Goal: Task Accomplishment & Management: Use online tool/utility

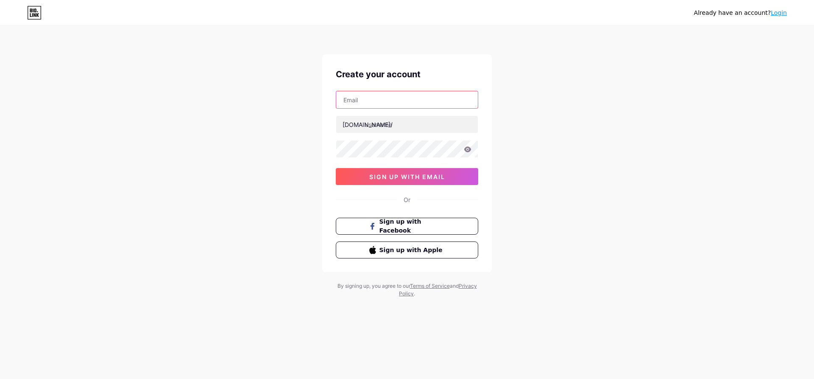
click at [358, 103] on input "text" at bounding box center [407, 99] width 142 height 17
type input "[EMAIL_ADDRESS][DOMAIN_NAME]"
click at [388, 176] on span "sign up with email" at bounding box center [407, 176] width 76 height 7
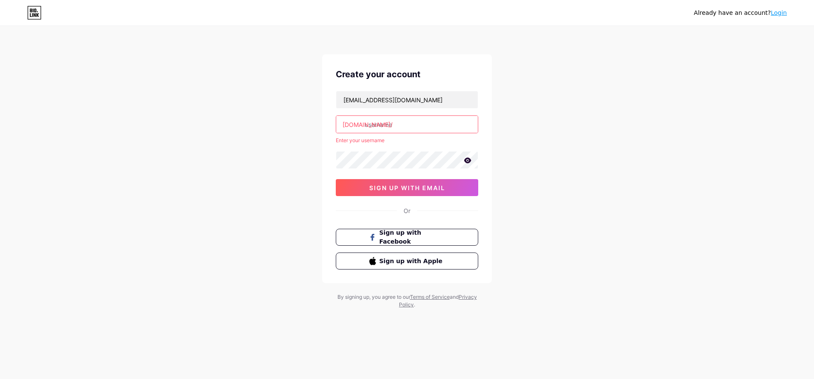
click at [374, 126] on input "text" at bounding box center [407, 124] width 142 height 17
type input "b"
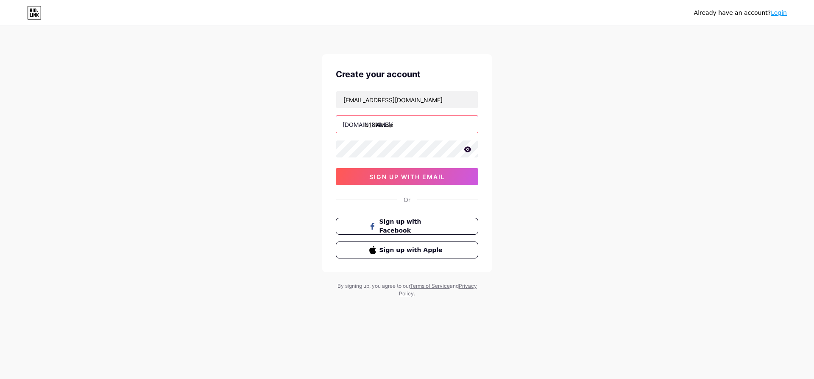
type input "b18klasse"
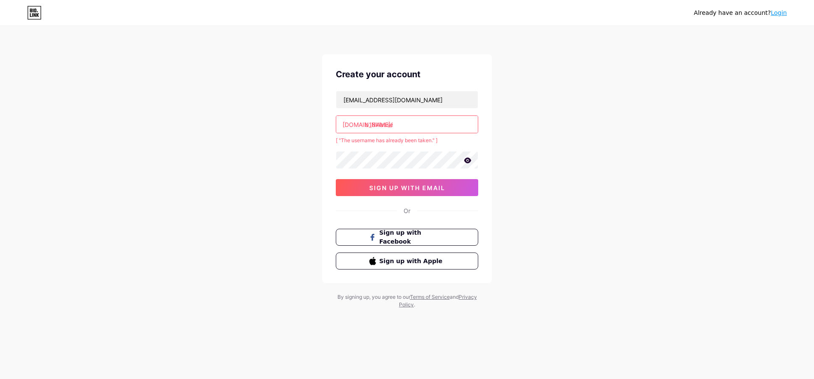
click at [775, 13] on link "Login" at bounding box center [779, 12] width 16 height 7
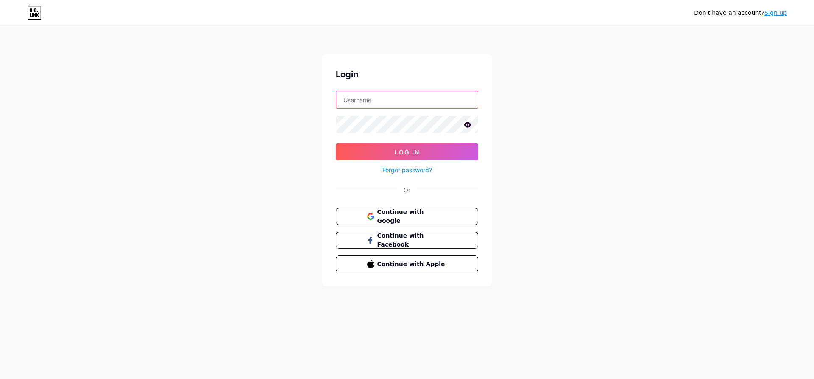
click at [356, 95] on input "text" at bounding box center [407, 99] width 142 height 17
drag, startPoint x: 381, startPoint y: 155, endPoint x: 385, endPoint y: 154, distance: 4.3
click at [381, 155] on button "Log In" at bounding box center [407, 151] width 143 height 17
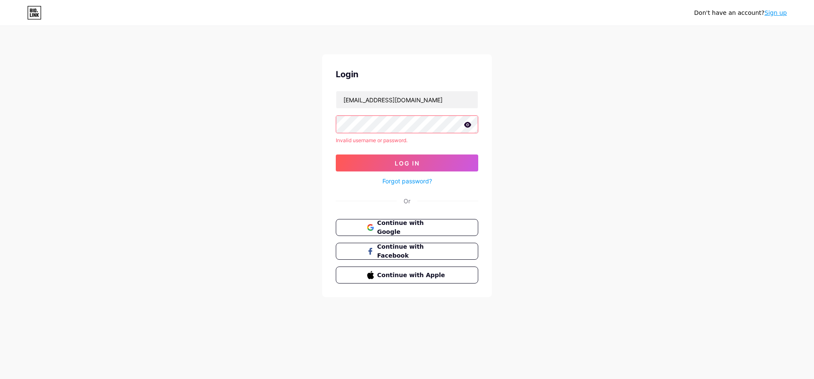
click at [313, 126] on div "Don't have an account? Sign up Login [EMAIL_ADDRESS][DOMAIN_NAME] Invalid usern…" at bounding box center [407, 162] width 814 height 324
click at [365, 101] on input "[EMAIL_ADDRESS][DOMAIN_NAME]" at bounding box center [407, 99] width 142 height 17
type input "[EMAIL_ADDRESS][DOMAIN_NAME]"
click at [336, 154] on button "Log In" at bounding box center [407, 162] width 143 height 17
click at [355, 98] on input "[EMAIL_ADDRESS][DOMAIN_NAME]" at bounding box center [407, 99] width 142 height 17
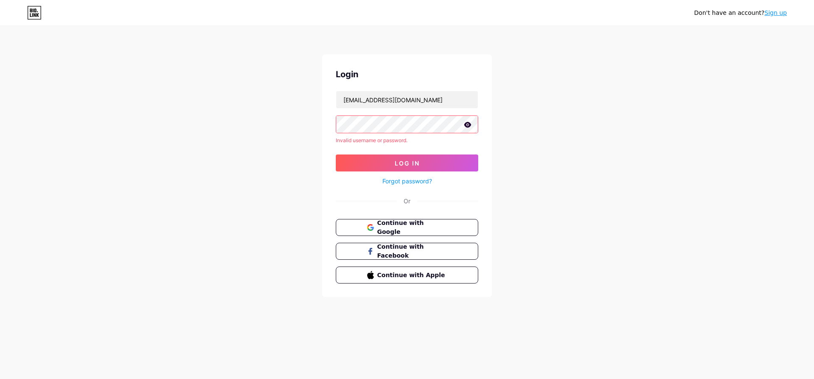
click at [336, 123] on div at bounding box center [407, 124] width 143 height 18
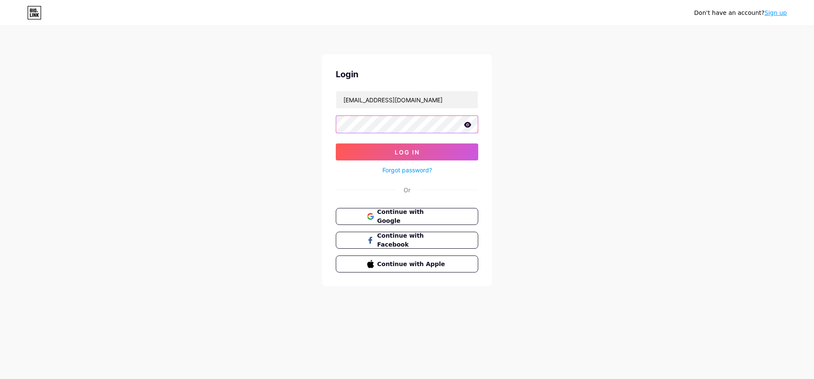
click at [336, 143] on button "Log In" at bounding box center [407, 151] width 143 height 17
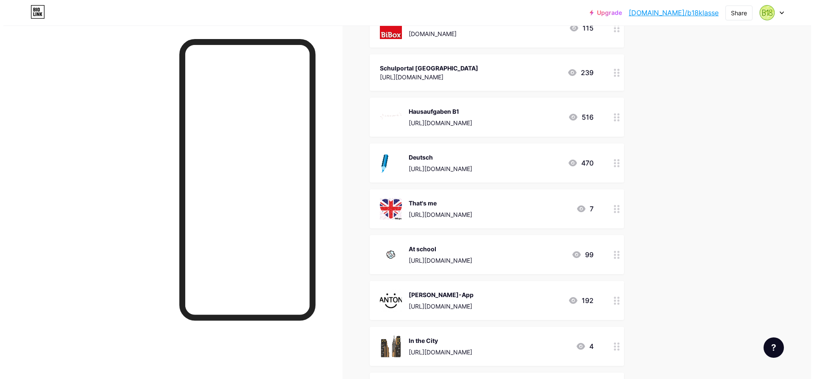
scroll to position [127, 0]
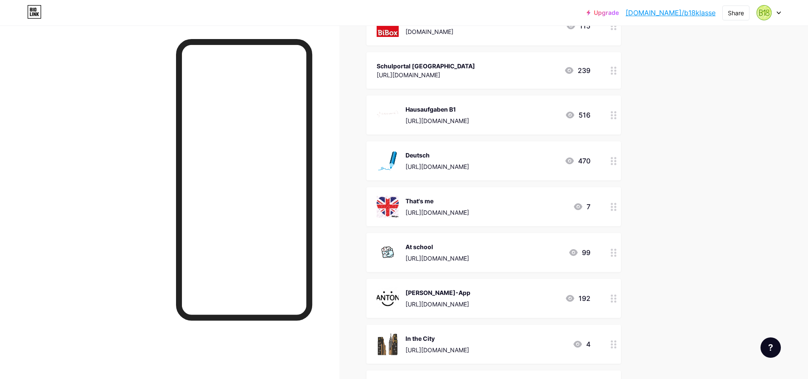
click at [469, 255] on div "[URL][DOMAIN_NAME]" at bounding box center [438, 258] width 64 height 9
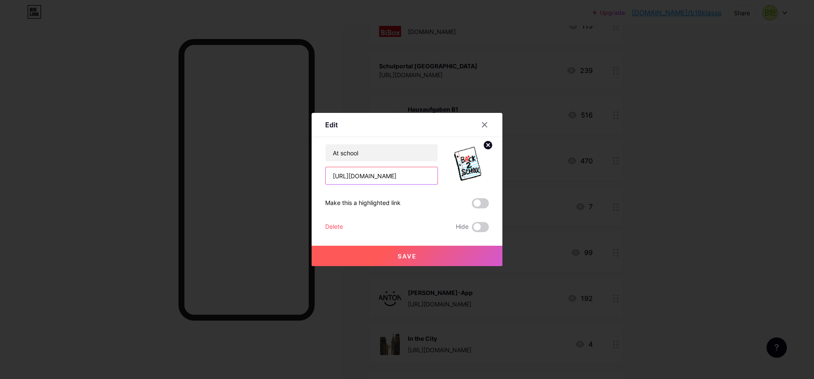
click at [400, 176] on input "[URL][DOMAIN_NAME]" at bounding box center [382, 175] width 112 height 17
paste input "[URL][DOMAIN_NAME]"
type input "[URL][DOMAIN_NAME]"
click at [423, 259] on button "Save" at bounding box center [407, 256] width 191 height 20
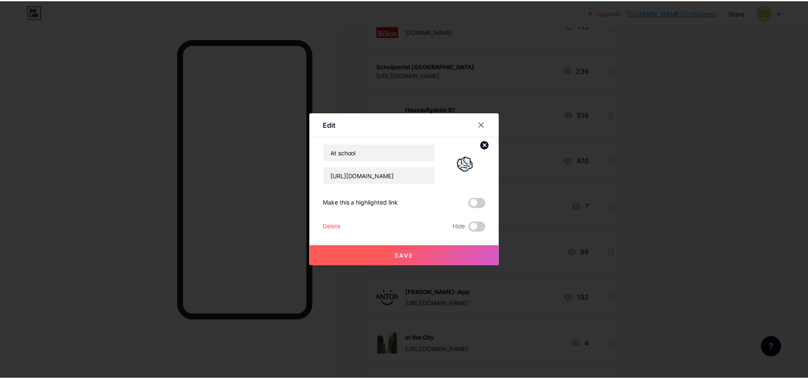
scroll to position [0, 0]
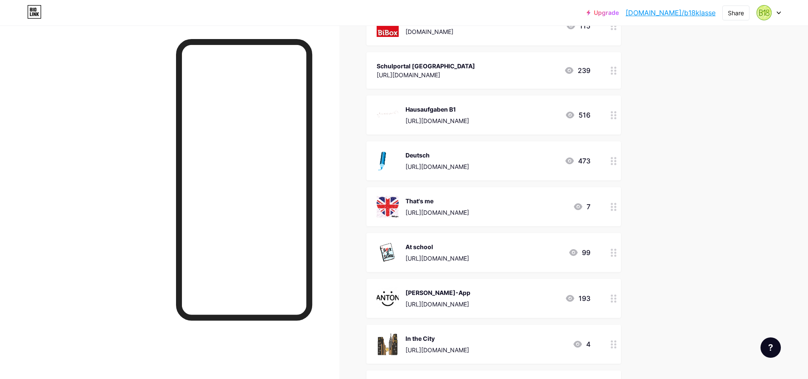
drag, startPoint x: 709, startPoint y: 140, endPoint x: 704, endPoint y: 143, distance: 5.5
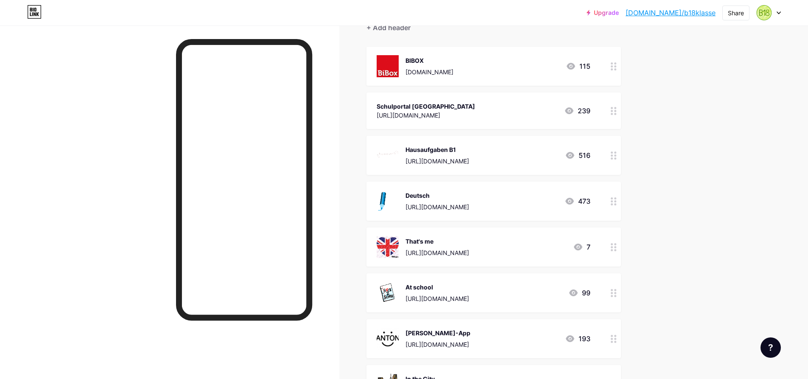
scroll to position [85, 0]
